Goal: Transaction & Acquisition: Download file/media

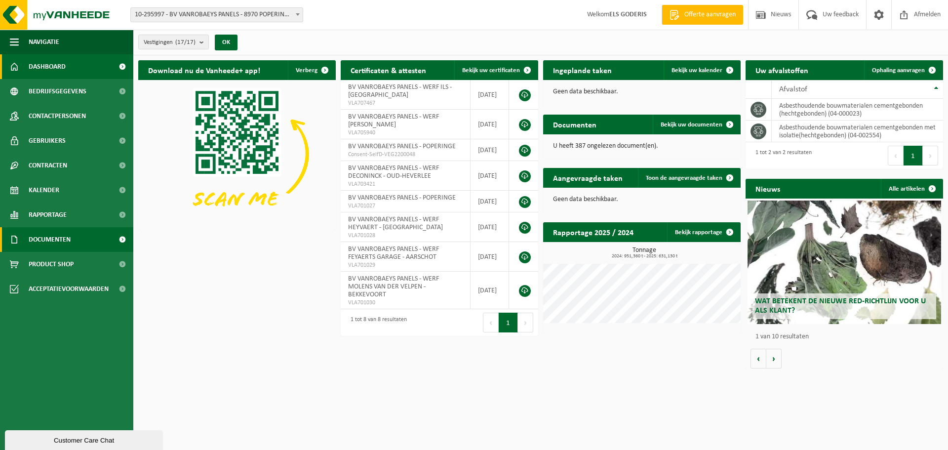
click at [71, 242] on span "Documenten" at bounding box center [50, 239] width 42 height 25
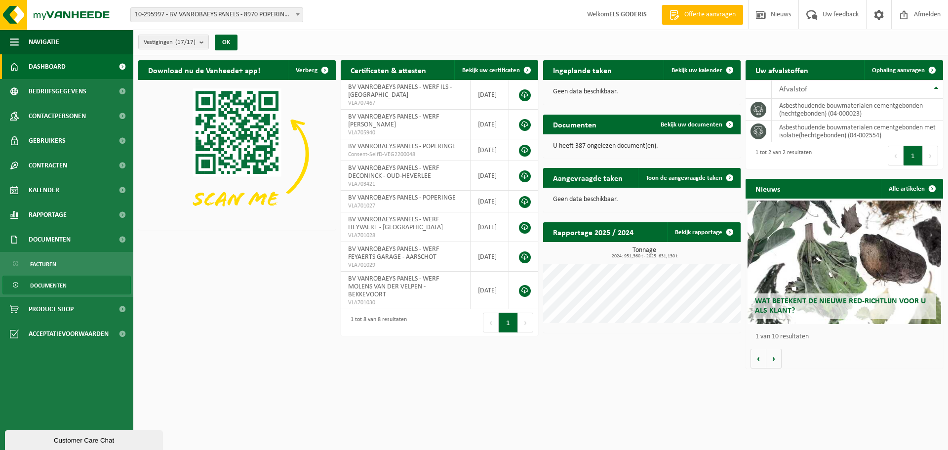
click at [57, 283] on span "Documenten" at bounding box center [48, 285] width 37 height 19
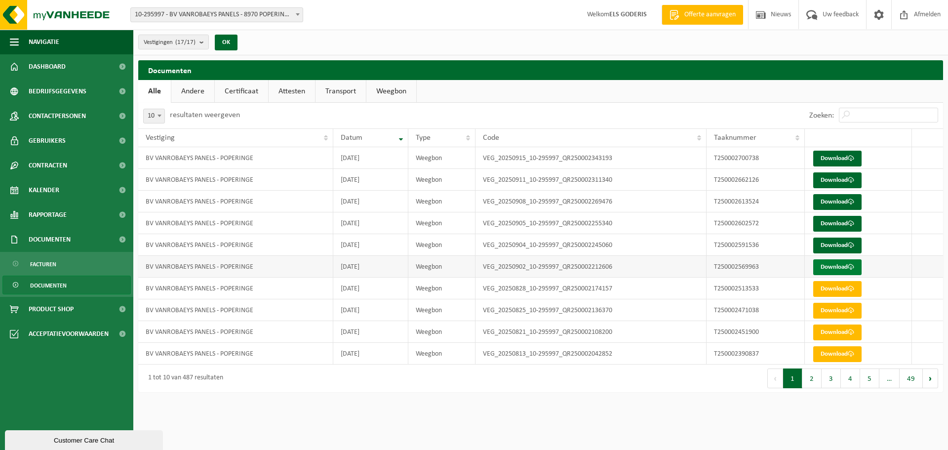
click at [843, 270] on link "Download" at bounding box center [837, 267] width 48 height 16
click at [846, 242] on link "Download" at bounding box center [837, 245] width 48 height 16
click at [848, 225] on link "Download" at bounding box center [837, 224] width 48 height 16
click at [843, 200] on link "Download" at bounding box center [837, 202] width 48 height 16
click at [848, 183] on link "Download" at bounding box center [837, 180] width 48 height 16
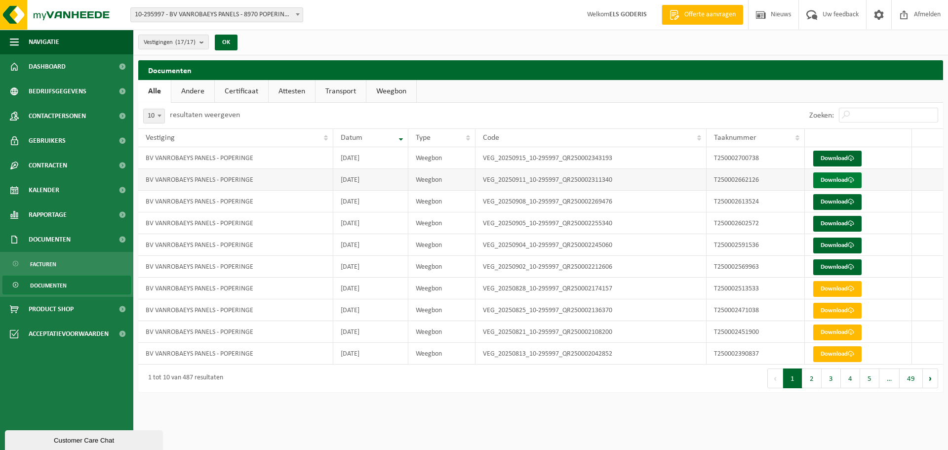
click at [850, 180] on span at bounding box center [850, 180] width 6 height 6
click at [821, 159] on link "Download" at bounding box center [837, 159] width 48 height 16
